Goal: Task Accomplishment & Management: Manage account settings

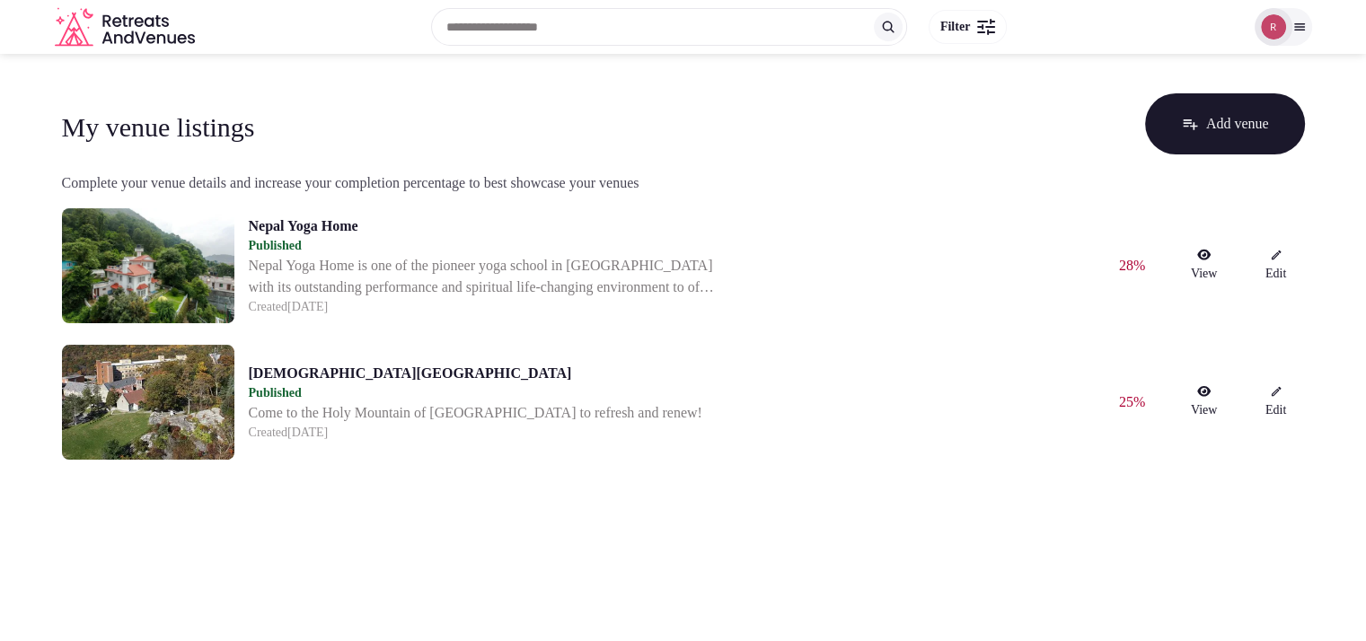
click at [162, 25] on icon "Retreats and Venues company logo" at bounding box center [159, 21] width 5 height 12
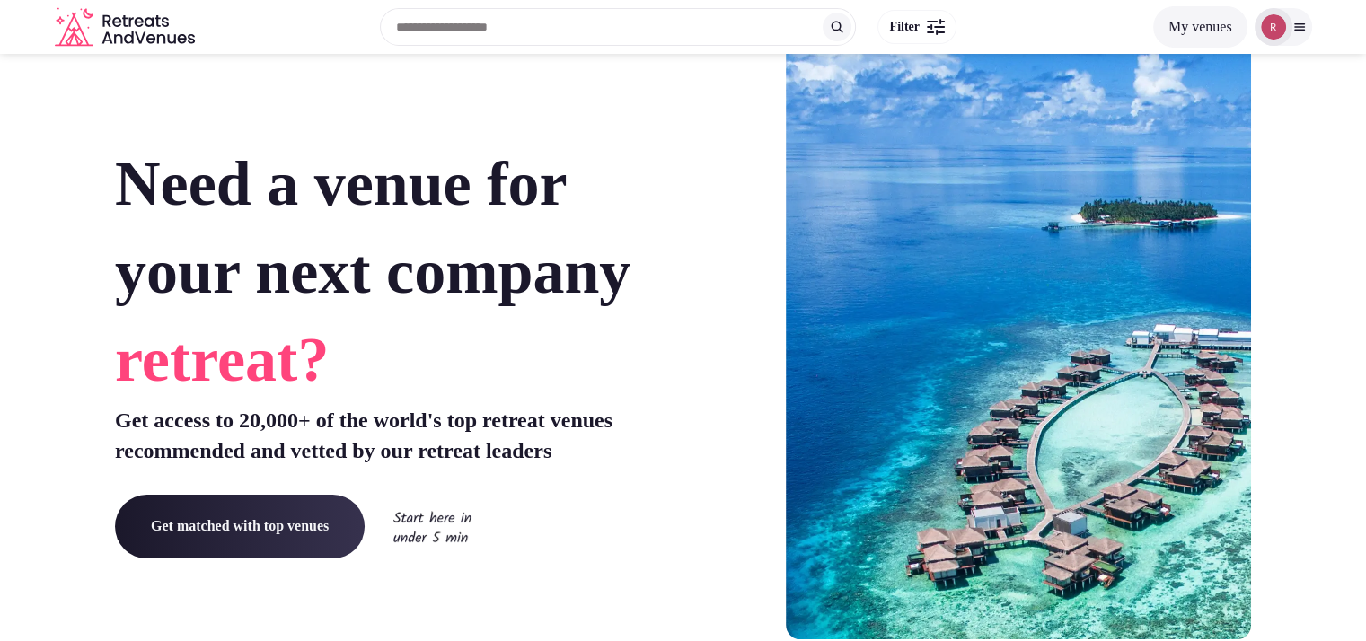
click at [1264, 27] on img at bounding box center [1273, 26] width 25 height 25
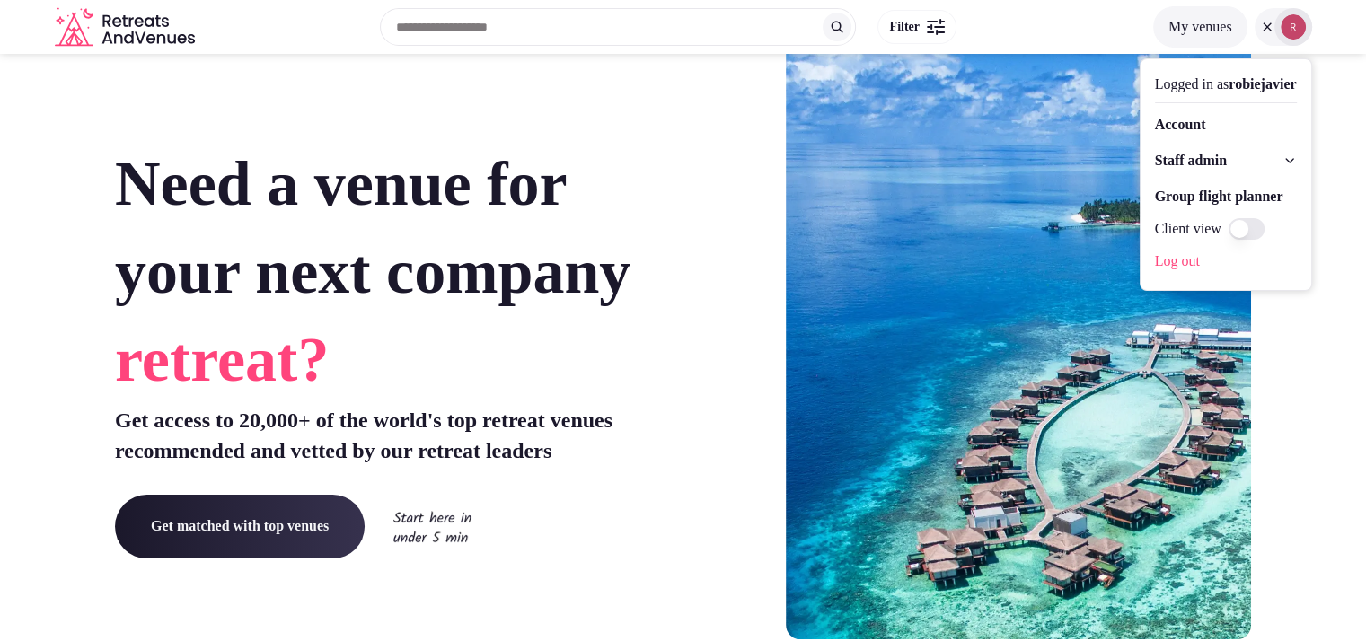
click at [1200, 126] on link "Account" at bounding box center [1226, 124] width 142 height 29
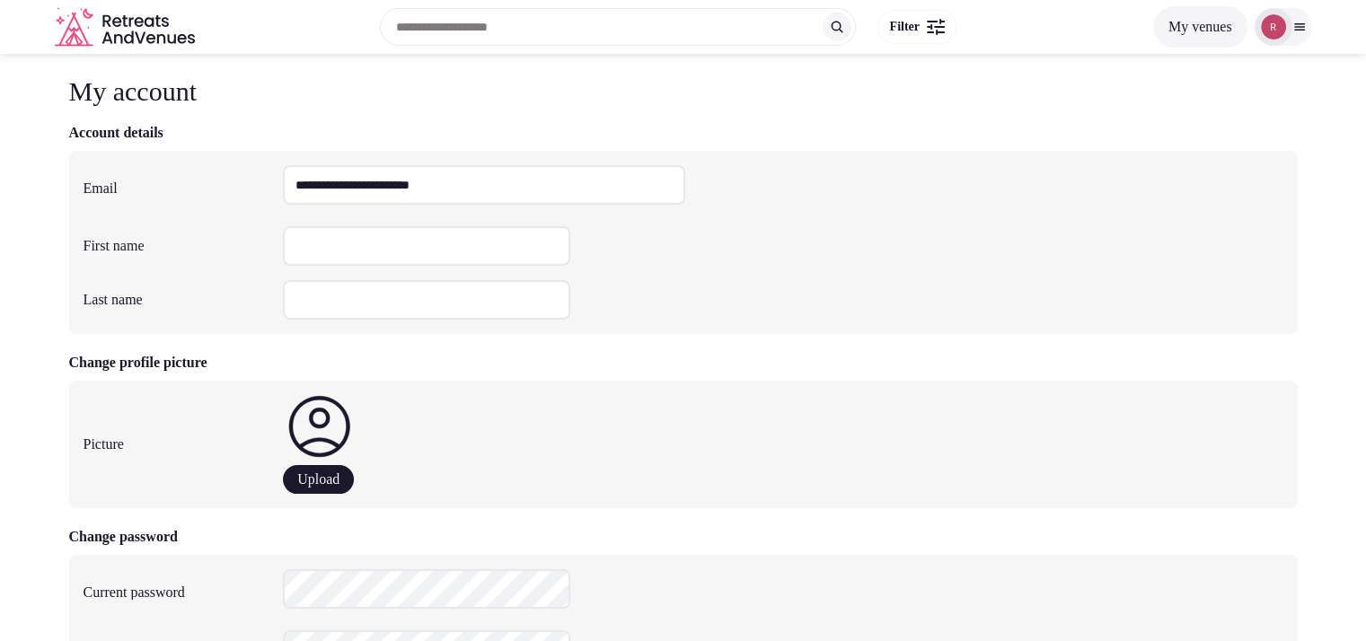
click at [1196, 41] on button "My venues" at bounding box center [1200, 26] width 94 height 41
